Goal: Task Accomplishment & Management: Use online tool/utility

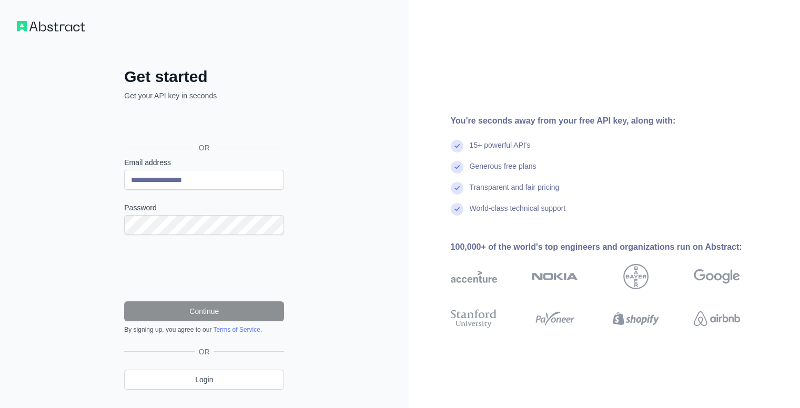
click at [188, 239] on form "**********" at bounding box center [204, 245] width 160 height 177
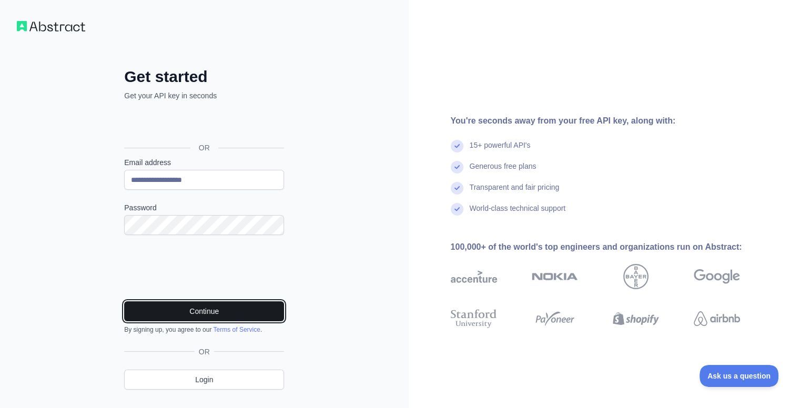
click at [200, 312] on button "Continue" at bounding box center [204, 311] width 160 height 20
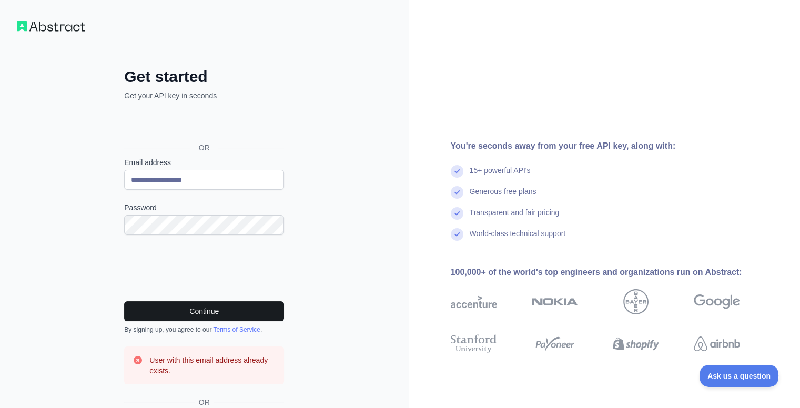
scroll to position [73, 0]
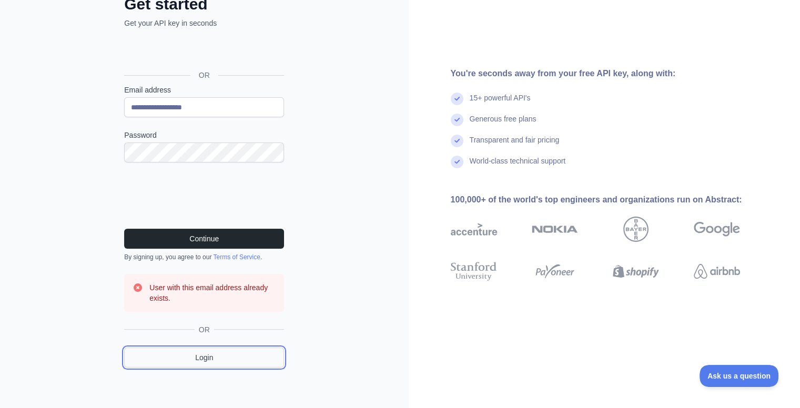
click at [217, 352] on link "Login" at bounding box center [204, 358] width 160 height 20
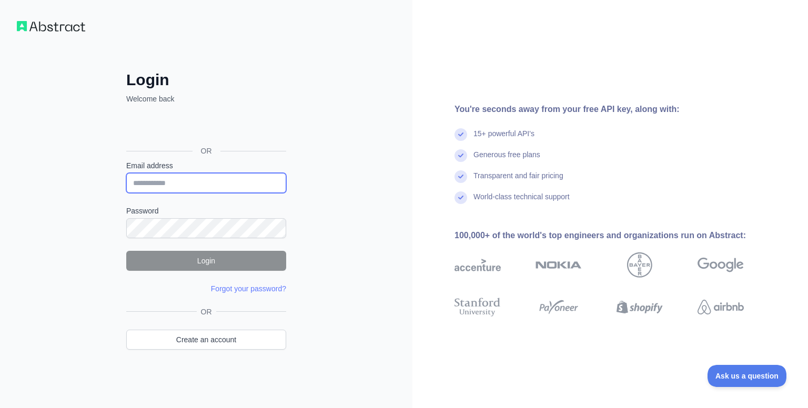
click at [191, 183] on input "Email address" at bounding box center [206, 183] width 160 height 20
type input "**********"
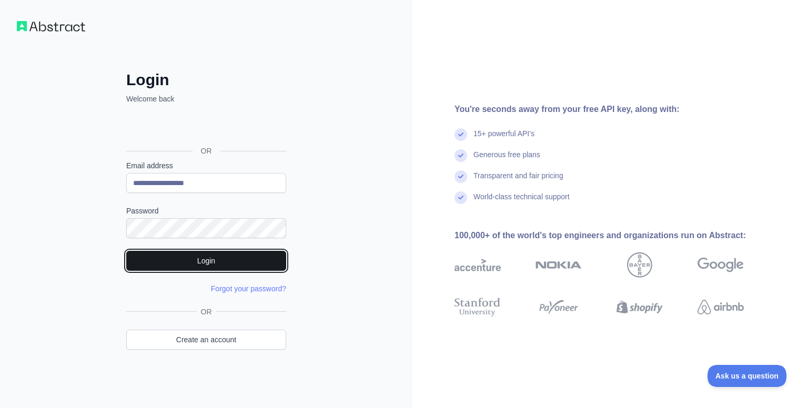
click at [231, 269] on button "Login" at bounding box center [206, 261] width 160 height 20
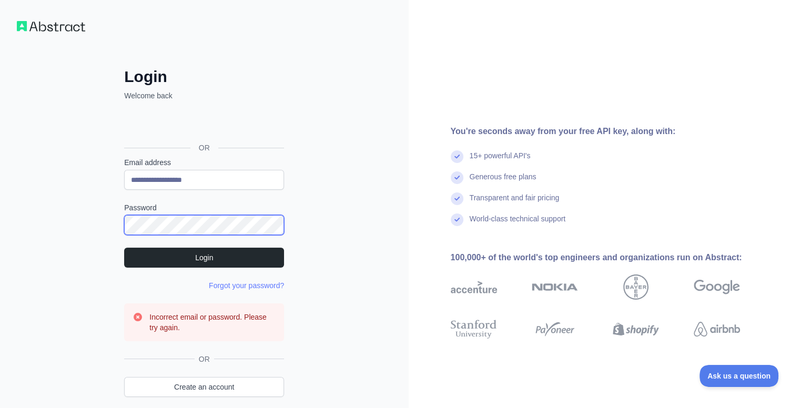
click at [123, 227] on div "**********" at bounding box center [204, 247] width 202 height 360
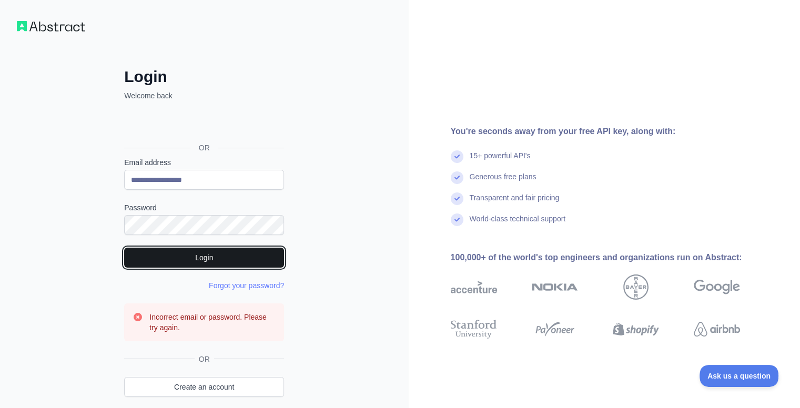
click at [176, 253] on button "Login" at bounding box center [204, 258] width 160 height 20
click at [194, 257] on button "Login" at bounding box center [204, 258] width 160 height 20
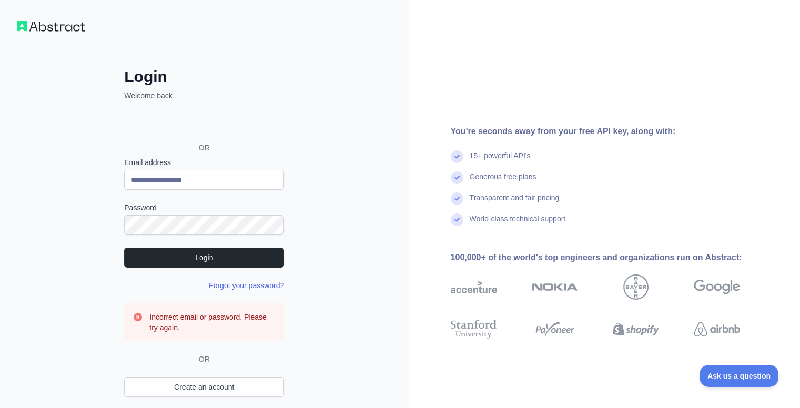
click at [221, 281] on link "Forgot your password?" at bounding box center [246, 285] width 75 height 8
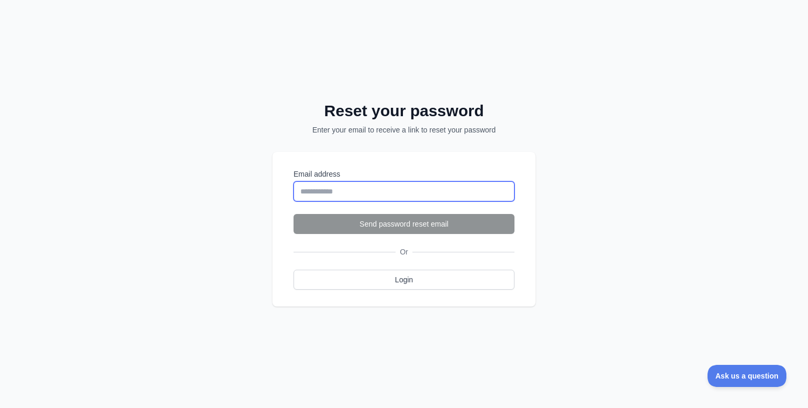
click at [398, 196] on input "Email address" at bounding box center [404, 192] width 221 height 20
type input "**********"
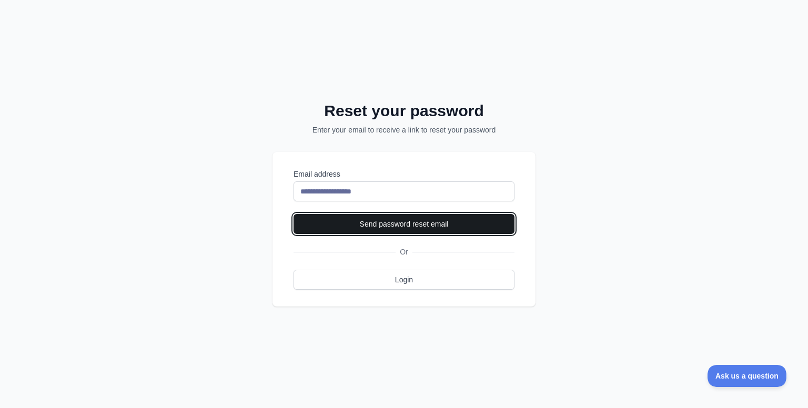
click at [397, 225] on button "Send password reset email" at bounding box center [404, 224] width 221 height 20
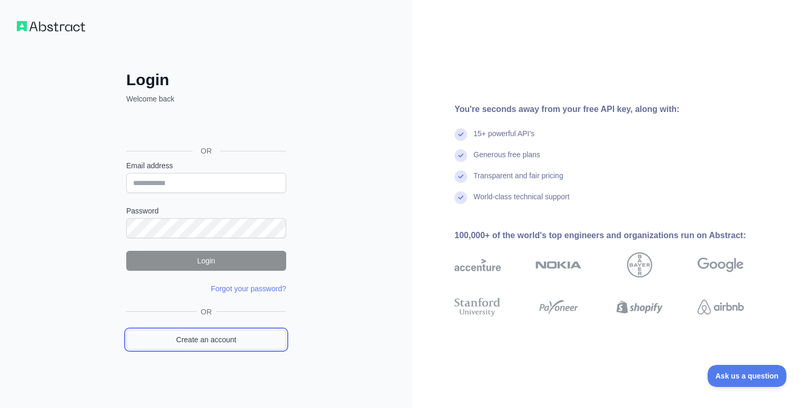
click at [254, 342] on link "Create an account" at bounding box center [206, 340] width 160 height 20
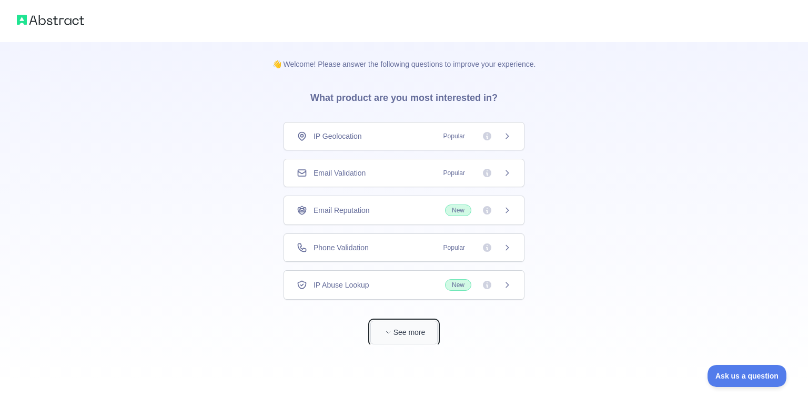
click at [404, 330] on button "See more" at bounding box center [403, 333] width 67 height 24
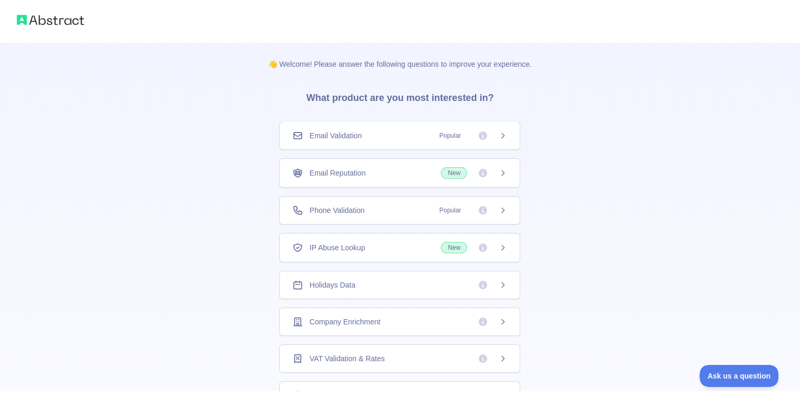
click at [401, 125] on div "Email Validation Popular" at bounding box center [399, 136] width 241 height 28
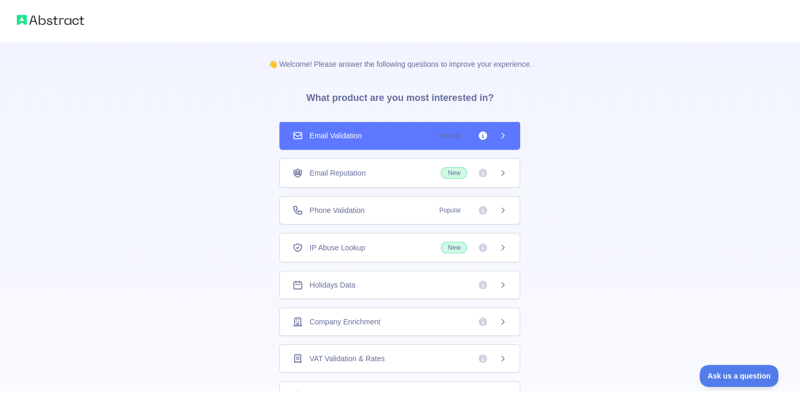
scroll to position [261, 0]
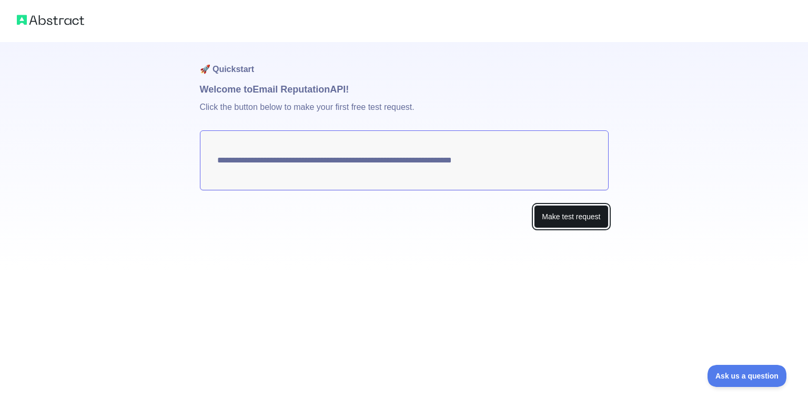
click at [577, 215] on button "Make test request" at bounding box center [571, 217] width 74 height 24
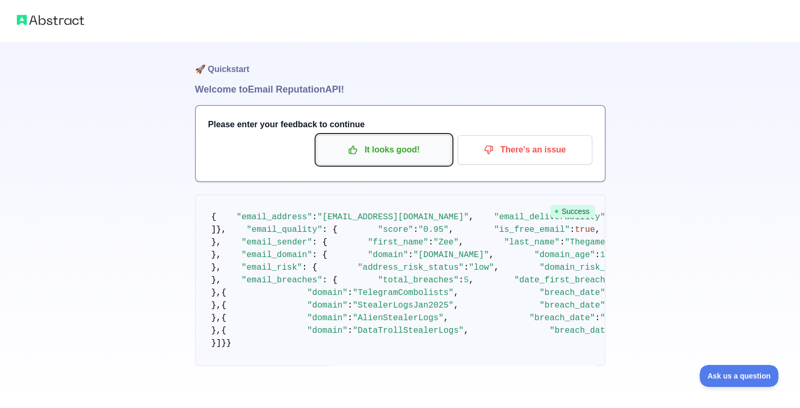
click at [415, 142] on p "It looks good!" at bounding box center [384, 150] width 119 height 18
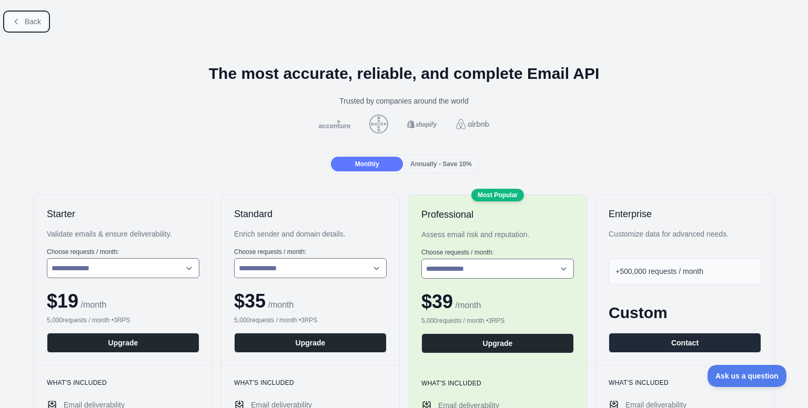
click at [34, 28] on button "Back" at bounding box center [26, 22] width 43 height 18
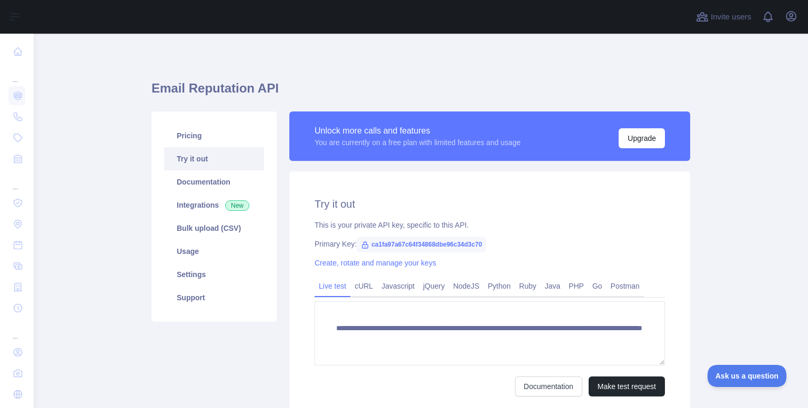
scroll to position [90, 0]
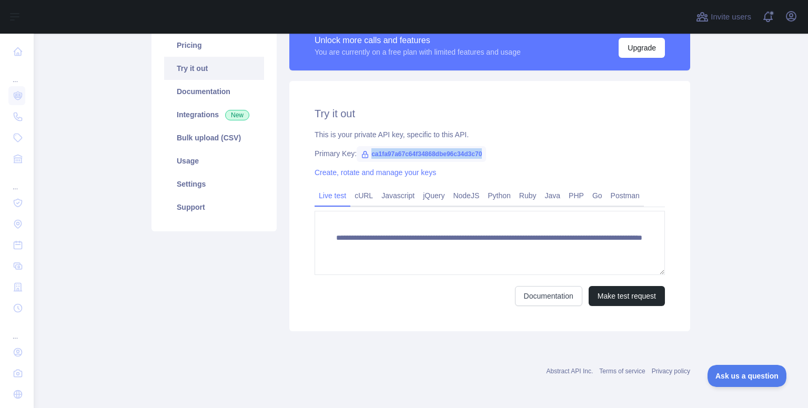
drag, startPoint x: 482, startPoint y: 152, endPoint x: 362, endPoint y: 154, distance: 120.0
click at [362, 154] on div "Primary Key: ca1fa97a67c64f34868dbe96c34d3c70" at bounding box center [490, 153] width 350 height 11
copy span "ca1fa97a67c64f34868dbe96c34d3c70"
